Goal: Information Seeking & Learning: Learn about a topic

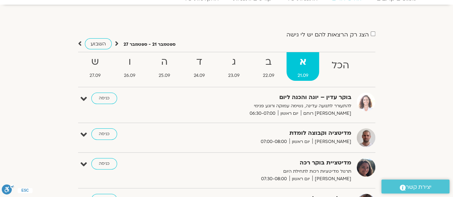
scroll to position [34, 0]
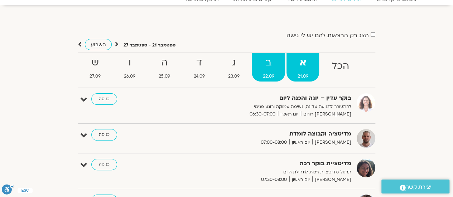
click at [268, 73] on span "22.09" at bounding box center [268, 77] width 33 height 8
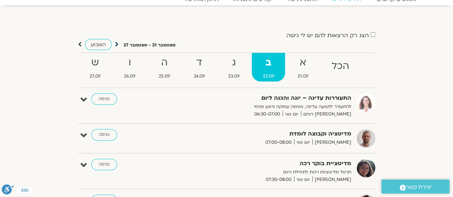
click at [117, 42] on icon at bounding box center [117, 44] width 4 height 7
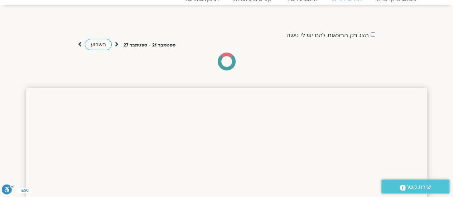
click at [117, 42] on icon at bounding box center [117, 44] width 4 height 7
click at [115, 44] on icon at bounding box center [117, 44] width 4 height 7
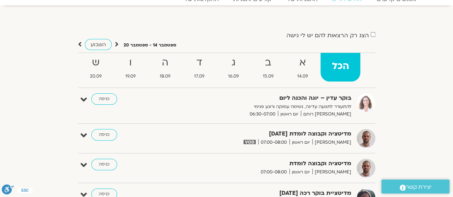
click at [80, 44] on icon at bounding box center [80, 44] width 4 height 7
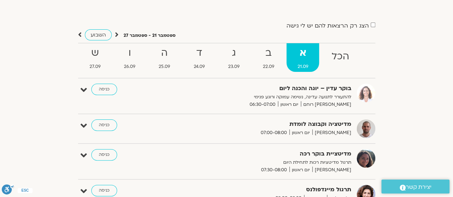
scroll to position [44, 0]
click at [81, 35] on icon at bounding box center [80, 34] width 4 height 7
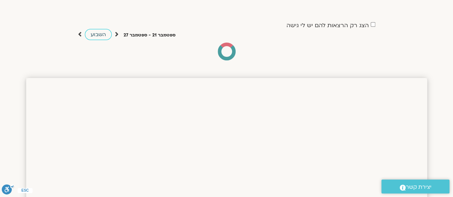
click at [97, 35] on span "השבוע" at bounding box center [98, 34] width 15 height 7
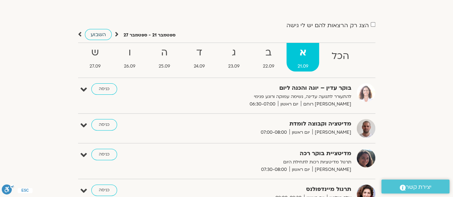
click at [97, 33] on span "השבוע" at bounding box center [98, 34] width 15 height 7
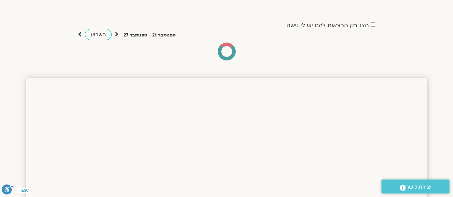
click at [79, 37] on icon at bounding box center [80, 34] width 4 height 7
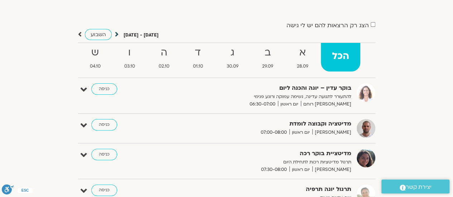
click at [116, 33] on icon at bounding box center [117, 34] width 4 height 7
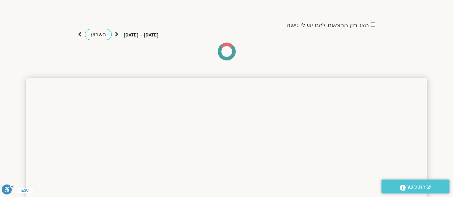
click at [116, 33] on icon at bounding box center [117, 34] width 4 height 7
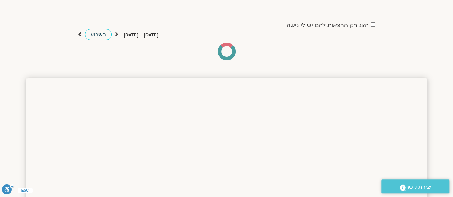
click at [96, 34] on span "השבוע" at bounding box center [98, 34] width 15 height 7
click at [115, 35] on icon at bounding box center [117, 34] width 4 height 7
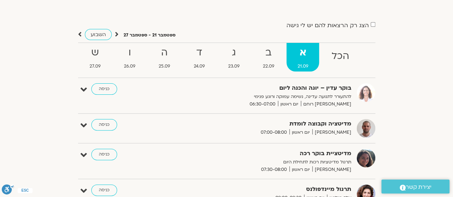
scroll to position [0, 0]
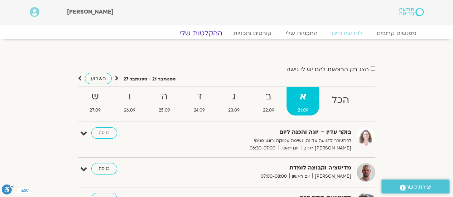
click at [201, 35] on link "ההקלטות שלי" at bounding box center [201, 33] width 60 height 9
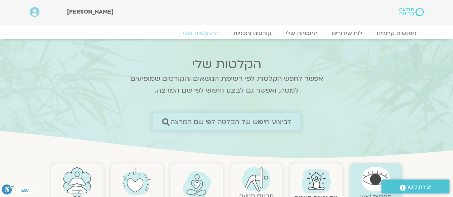
click at [217, 122] on span "לביצוע חיפוש של הקלטה לפי שם המרצה" at bounding box center [230, 122] width 121 height 8
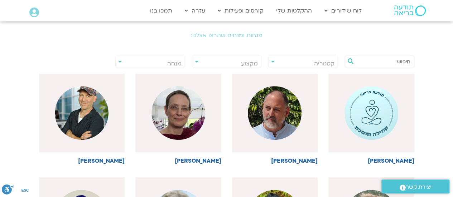
scroll to position [144, 0]
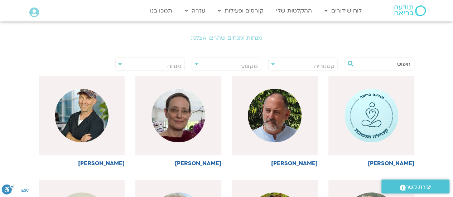
click at [147, 65] on span "מנחה" at bounding box center [150, 66] width 69 height 16
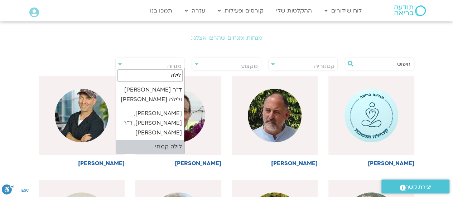
type input "לילה"
select select "****"
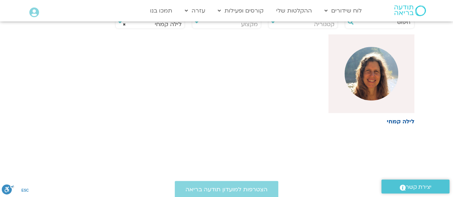
scroll to position [228, 0]
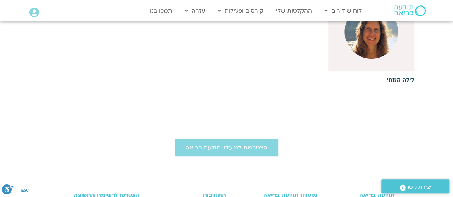
click at [364, 39] on img at bounding box center [371, 32] width 54 height 54
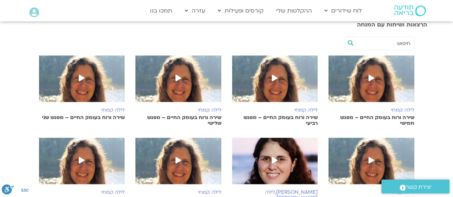
scroll to position [167, 0]
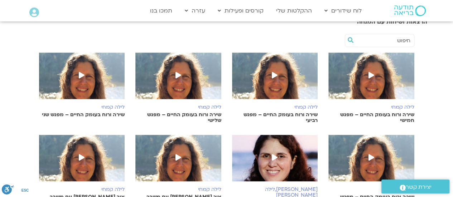
click at [82, 79] on span at bounding box center [81, 75] width 13 height 13
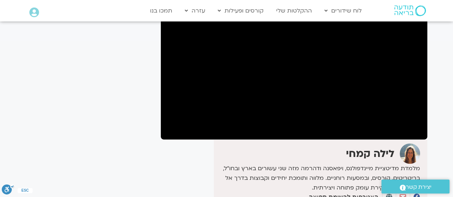
scroll to position [87, 0]
